Goal: Task Accomplishment & Management: Manage account settings

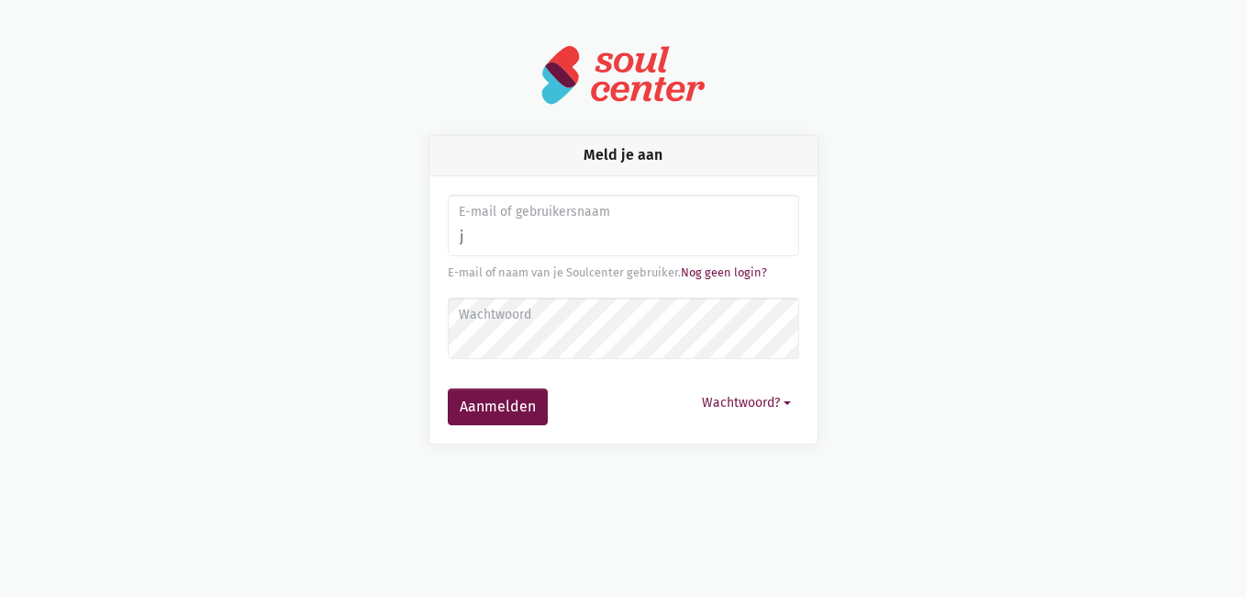
type input "[EMAIL_ADDRESS][DOMAIN_NAME]"
click at [563, 293] on form "E-mail of gebruikersnaam [EMAIL_ADDRESS][DOMAIN_NAME] E-mail of naam van je [PE…" at bounding box center [623, 310] width 351 height 230
click at [561, 319] on label "Wachtwoord" at bounding box center [623, 315] width 328 height 20
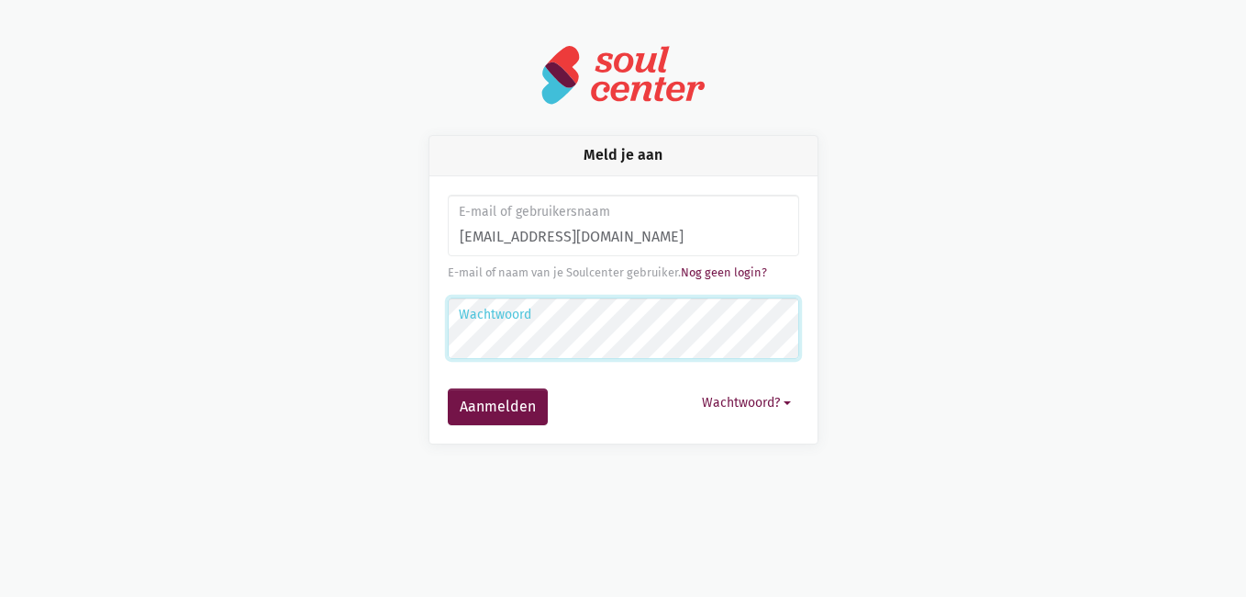
click at [448, 388] on button "Aanmelden" at bounding box center [498, 406] width 100 height 37
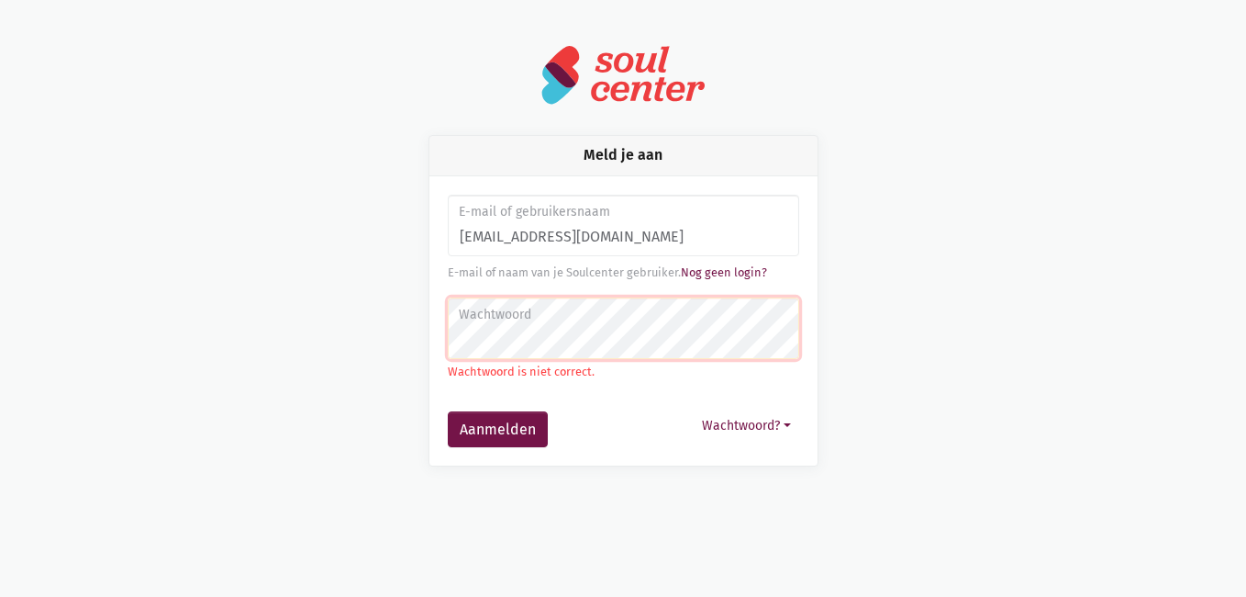
type input "[EMAIL_ADDRESS][DOMAIN_NAME]"
click at [448, 411] on button "Aanmelden" at bounding box center [498, 429] width 100 height 37
